Goal: Information Seeking & Learning: Find specific fact

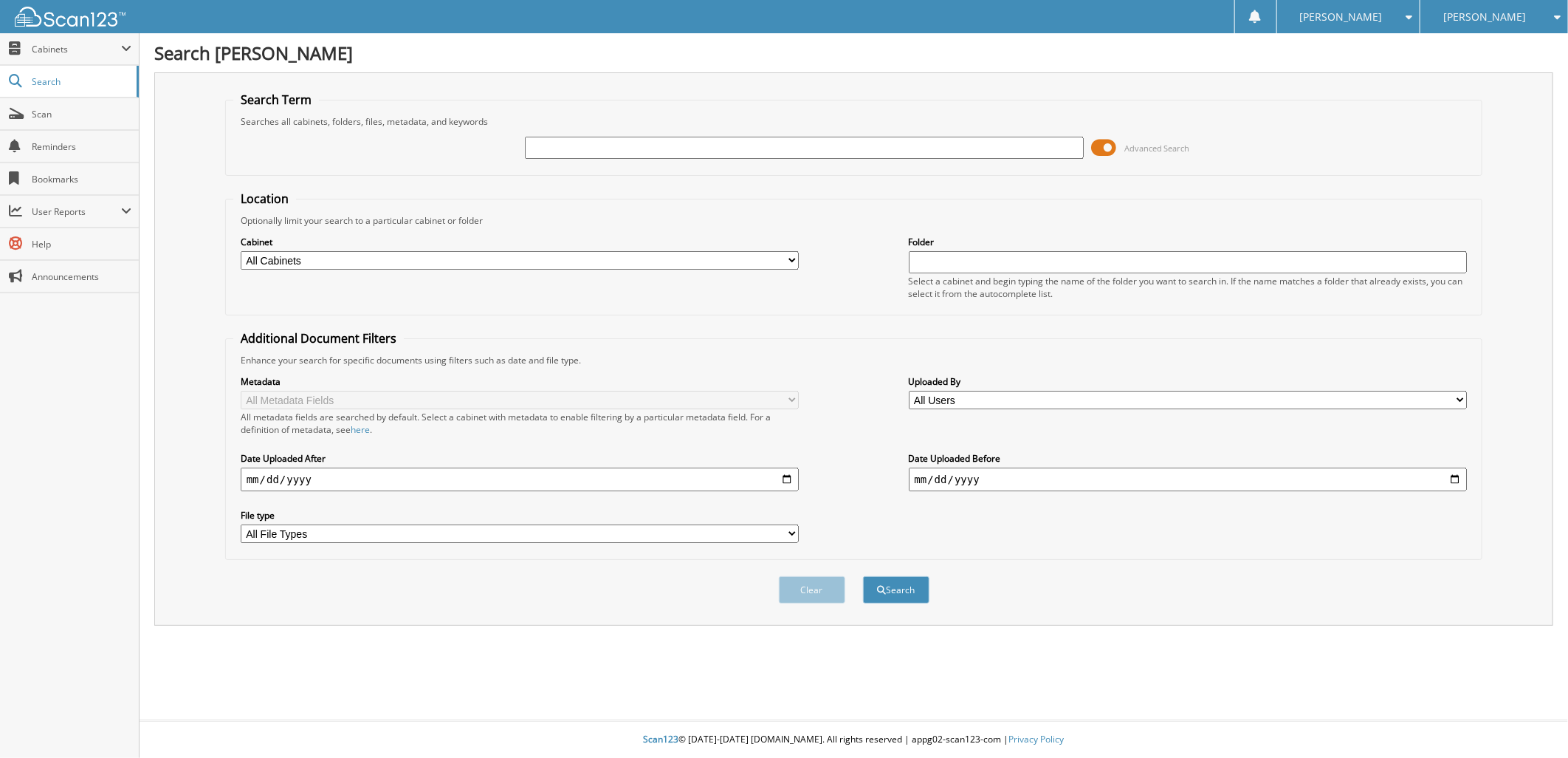
click at [646, 153] on input "text" at bounding box center [804, 147] width 559 height 22
type input "J6254032"
click at [912, 579] on button "Search" at bounding box center [896, 590] width 66 height 27
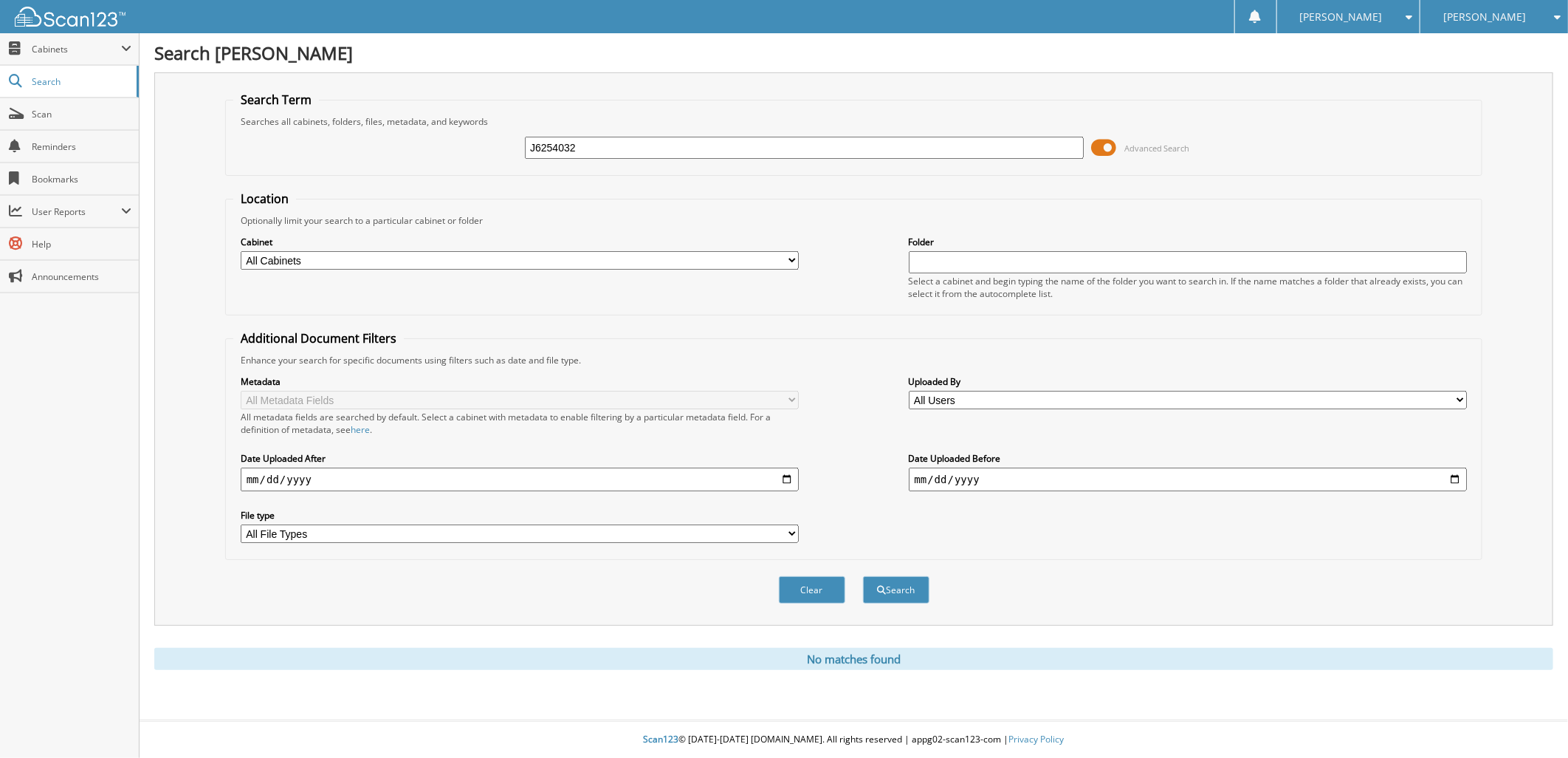
click at [1465, 13] on span "[PERSON_NAME]" at bounding box center [1485, 17] width 82 height 9
drag, startPoint x: 1487, startPoint y: 98, endPoint x: 1420, endPoint y: 98, distance: 67.0
click at [1487, 113] on link "[PERSON_NAME] Chevrolet Inc" at bounding box center [1495, 132] width 148 height 40
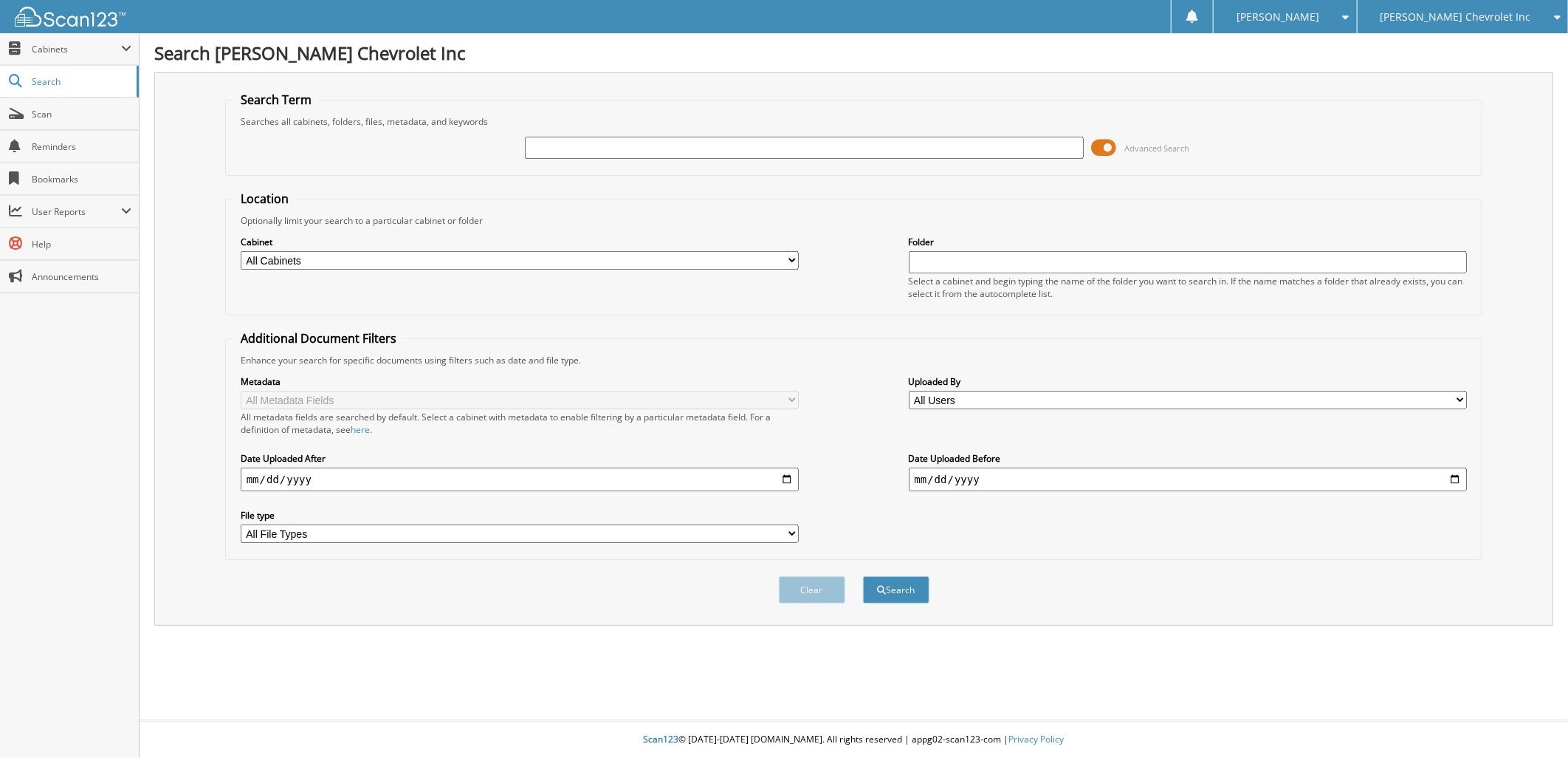
click at [578, 146] on input "text" at bounding box center [804, 147] width 559 height 22
type input "111011"
click at [905, 576] on button "Search" at bounding box center [896, 590] width 66 height 27
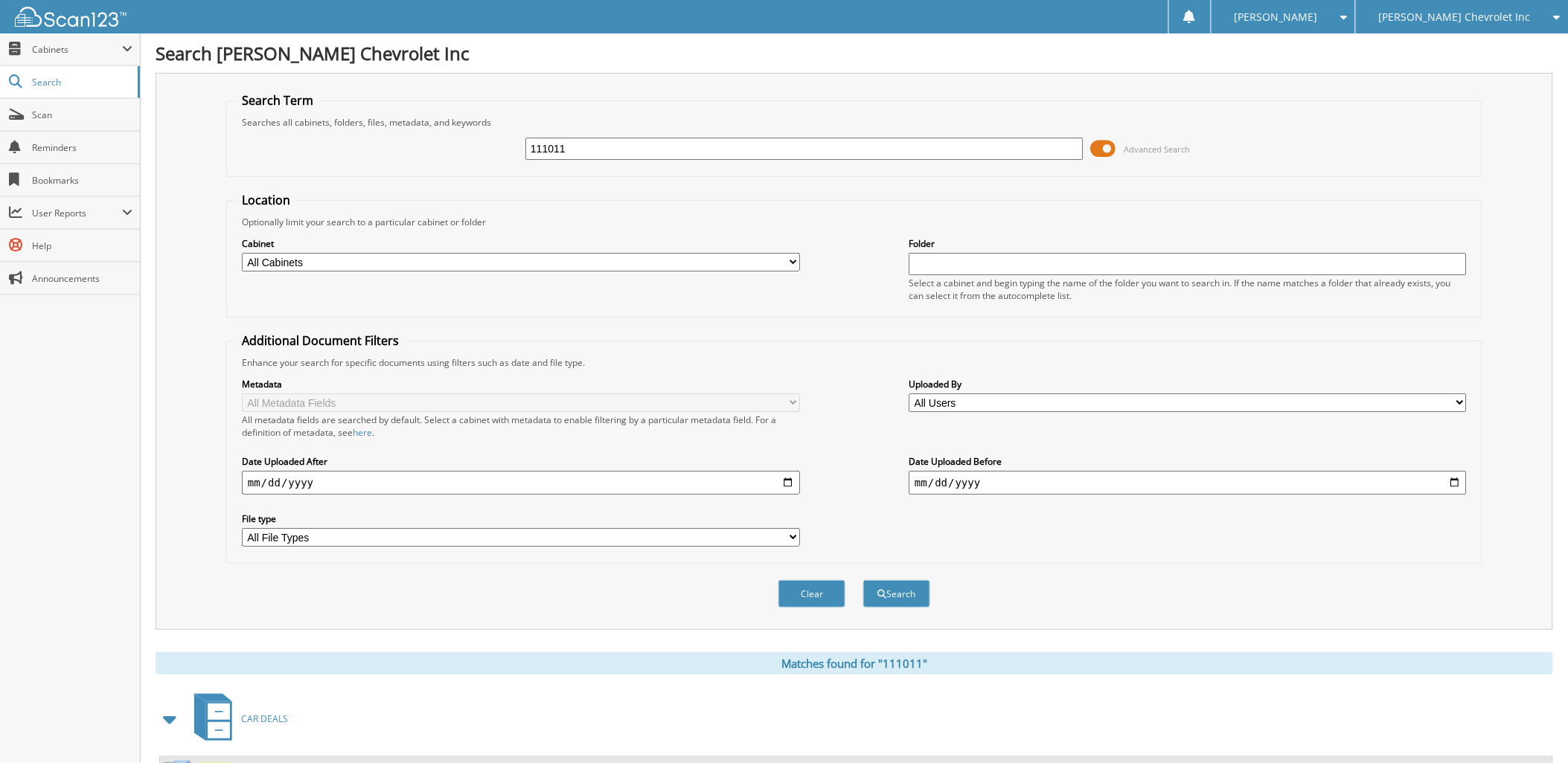
drag, startPoint x: 616, startPoint y: 143, endPoint x: 526, endPoint y: 146, distance: 90.0
click at [526, 146] on input "111011" at bounding box center [804, 148] width 558 height 22
paste input "K1"
type input "K1111011"
click at [901, 583] on button "Search" at bounding box center [896, 594] width 67 height 27
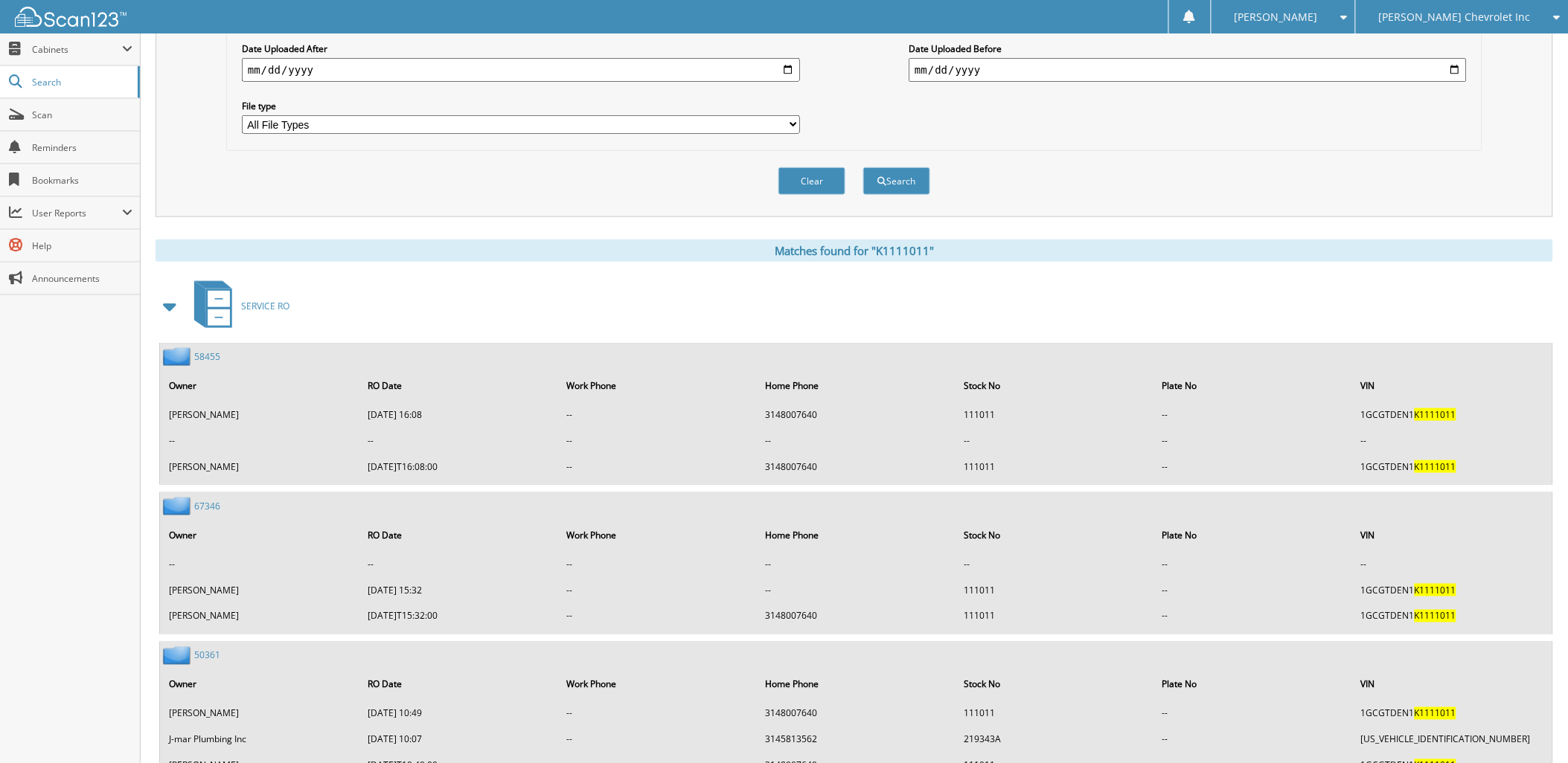
click at [169, 295] on span at bounding box center [170, 307] width 21 height 27
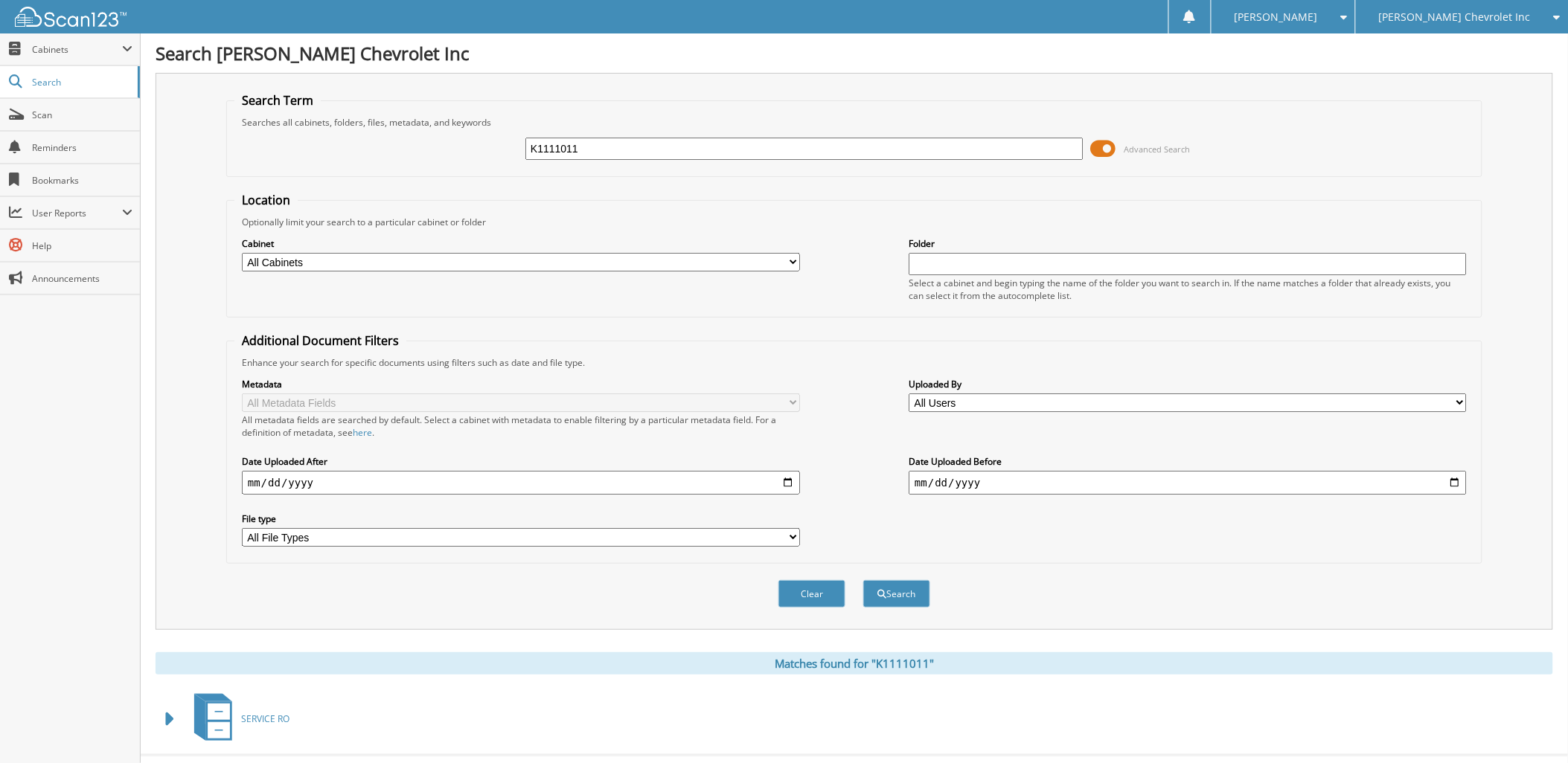
click at [543, 147] on input "K1111011" at bounding box center [804, 148] width 558 height 22
type input "111011"
click at [918, 580] on button "Search" at bounding box center [896, 594] width 67 height 27
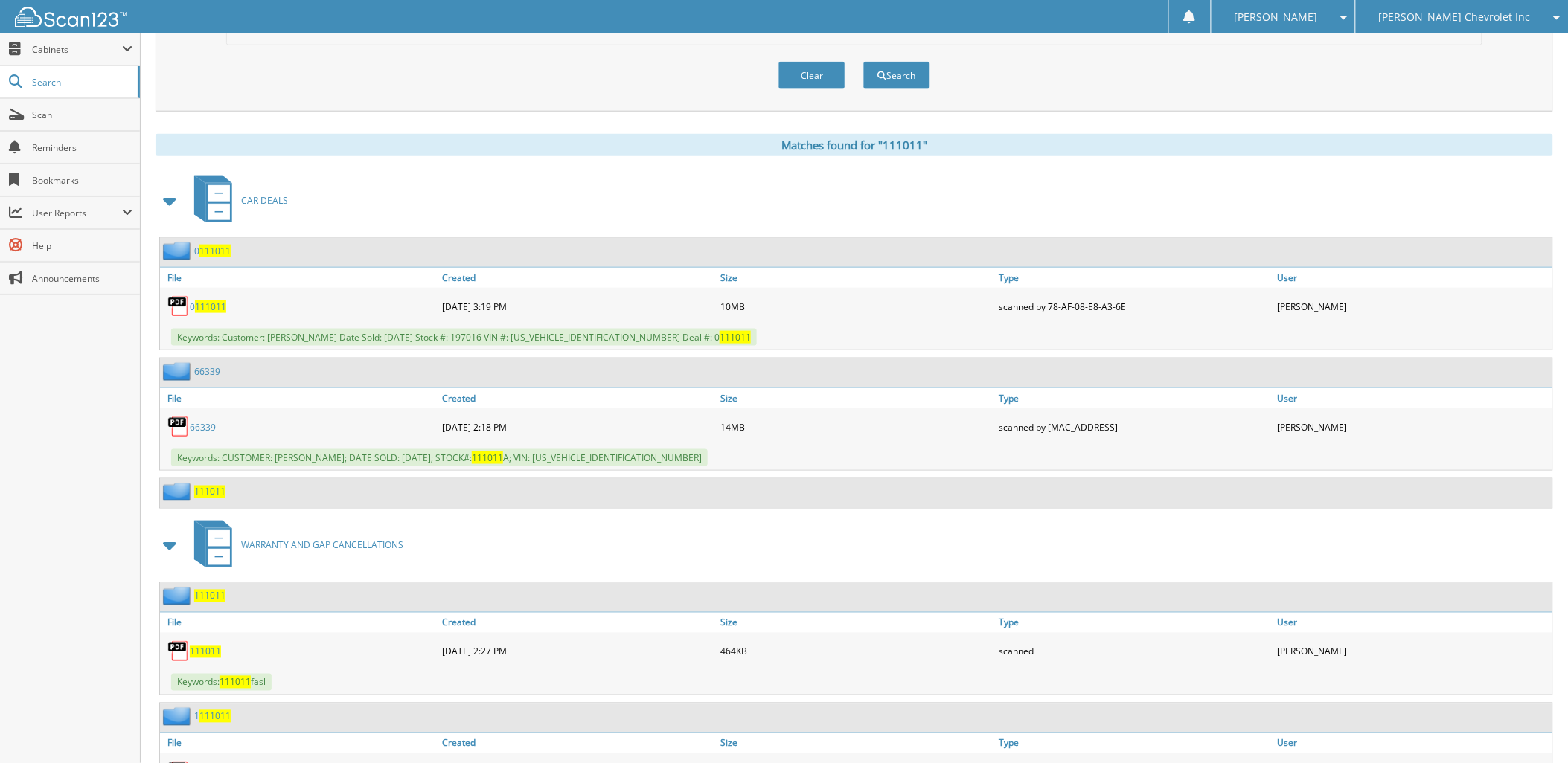
scroll to position [744, 0]
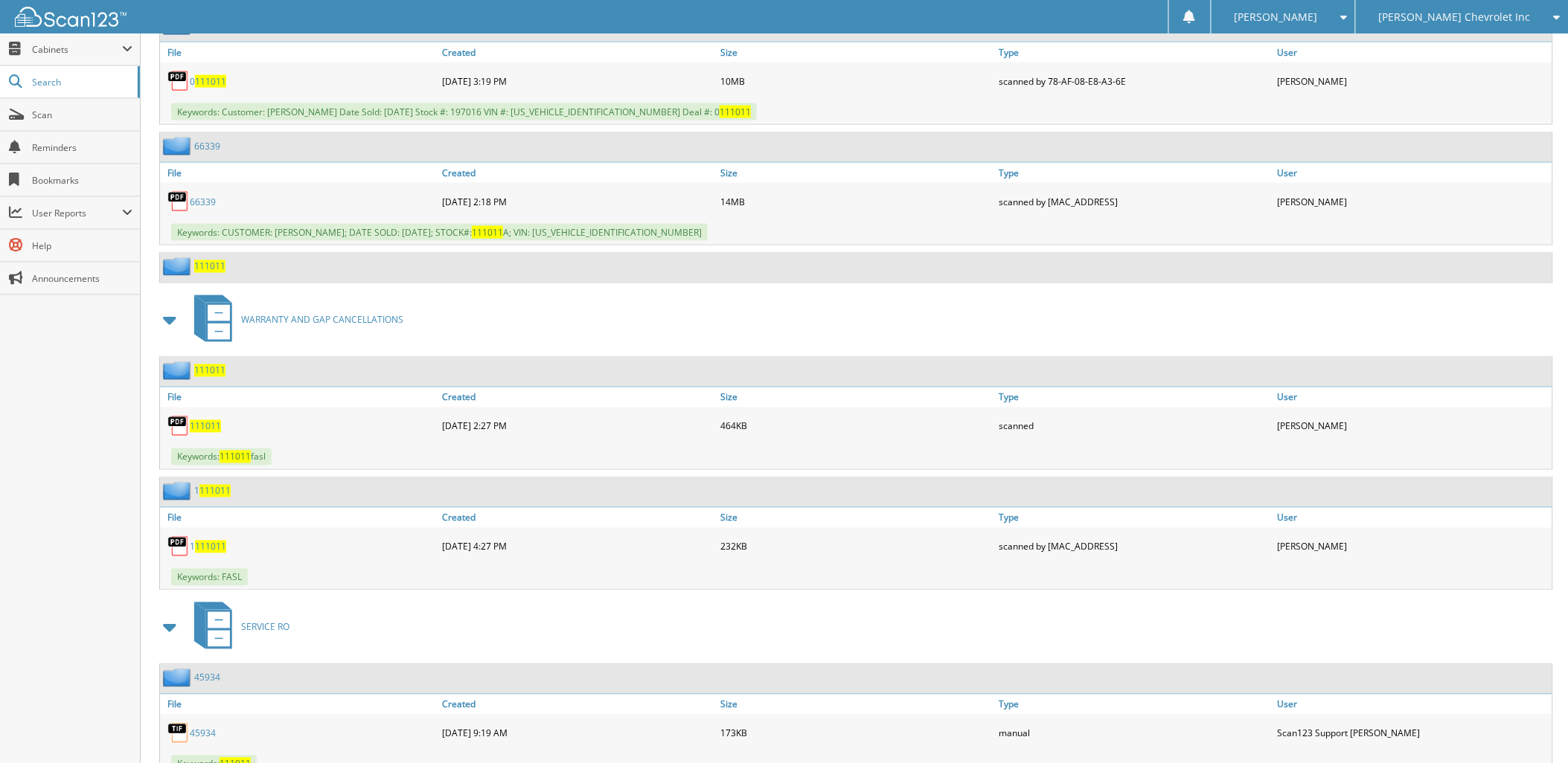
click at [207, 541] on span "111011" at bounding box center [210, 547] width 31 height 13
click at [195, 420] on span "111011" at bounding box center [205, 426] width 31 height 13
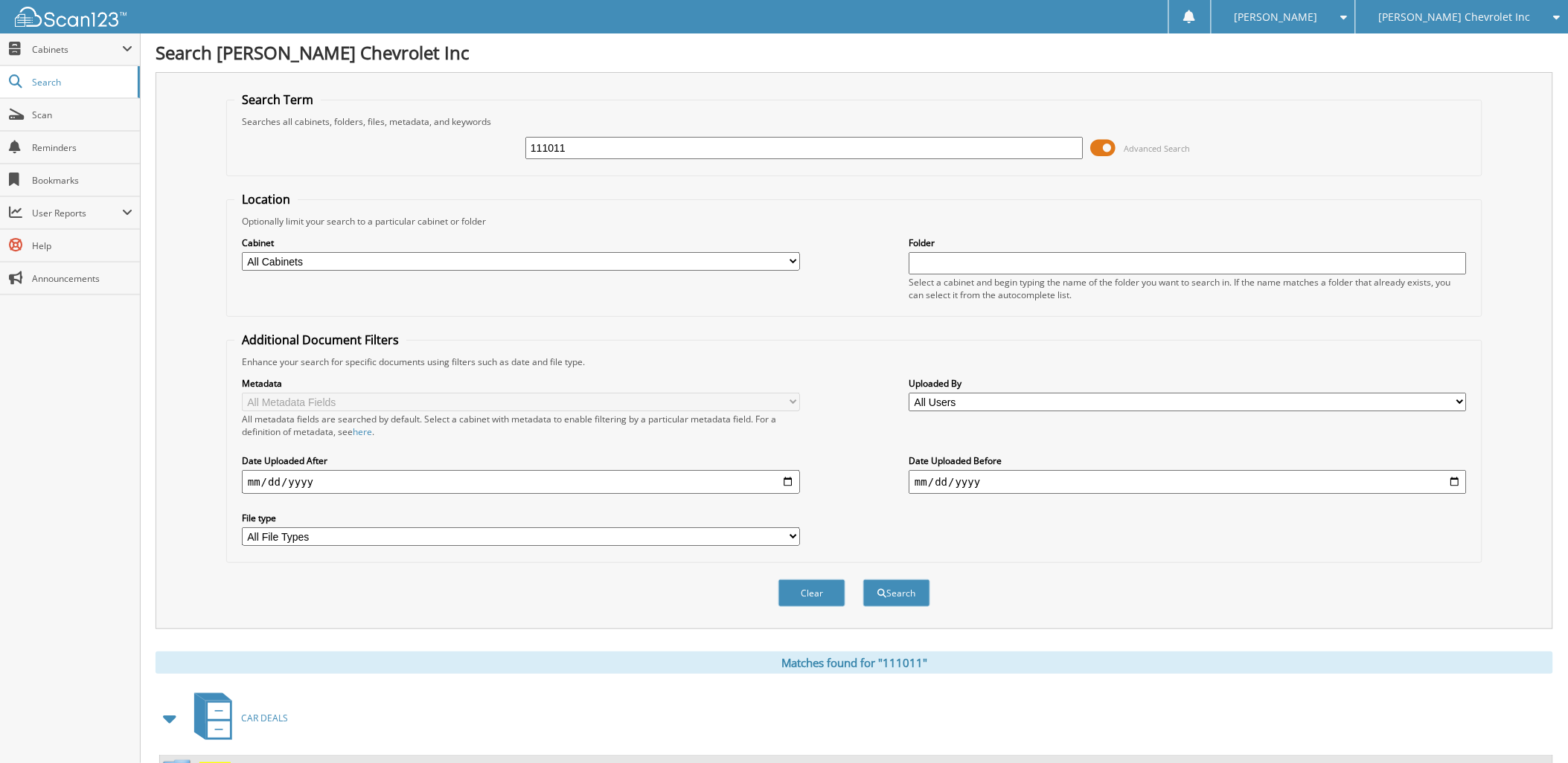
scroll to position [0, 0]
